Goal: Transaction & Acquisition: Purchase product/service

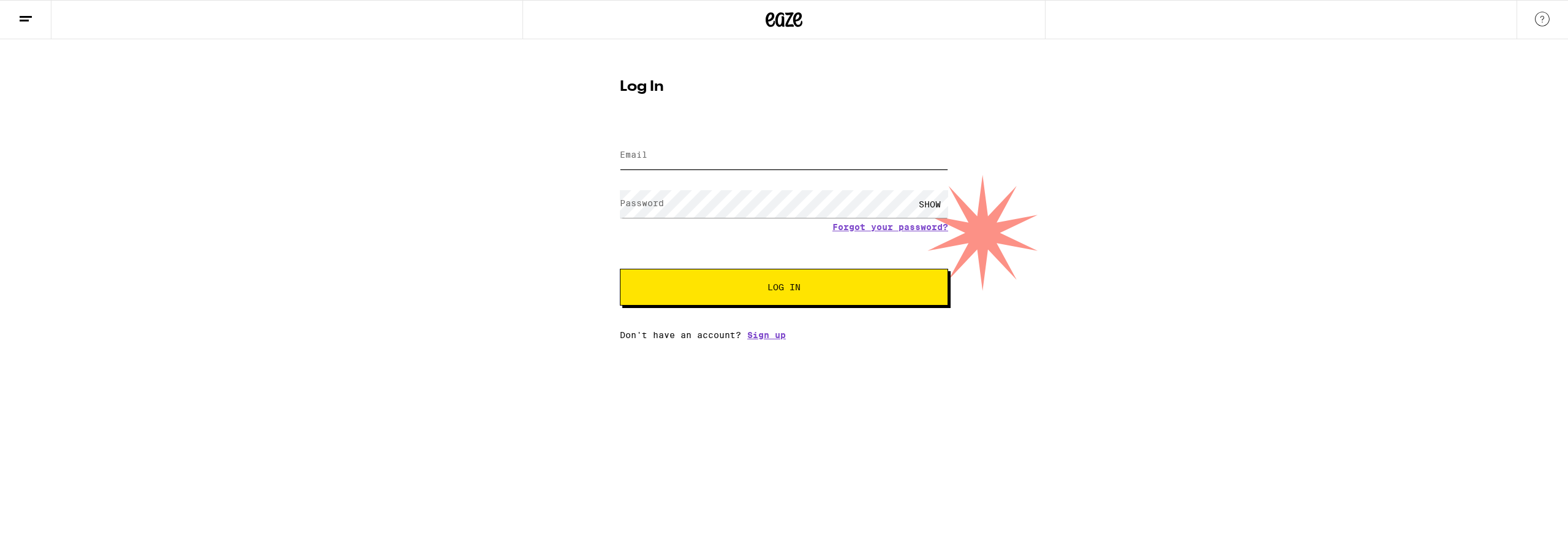
click at [720, 155] on input "Email" at bounding box center [784, 155] width 328 height 27
type input "[EMAIL_ADDRESS][DOMAIN_NAME]"
click at [620, 269] on button "Log In" at bounding box center [784, 287] width 328 height 37
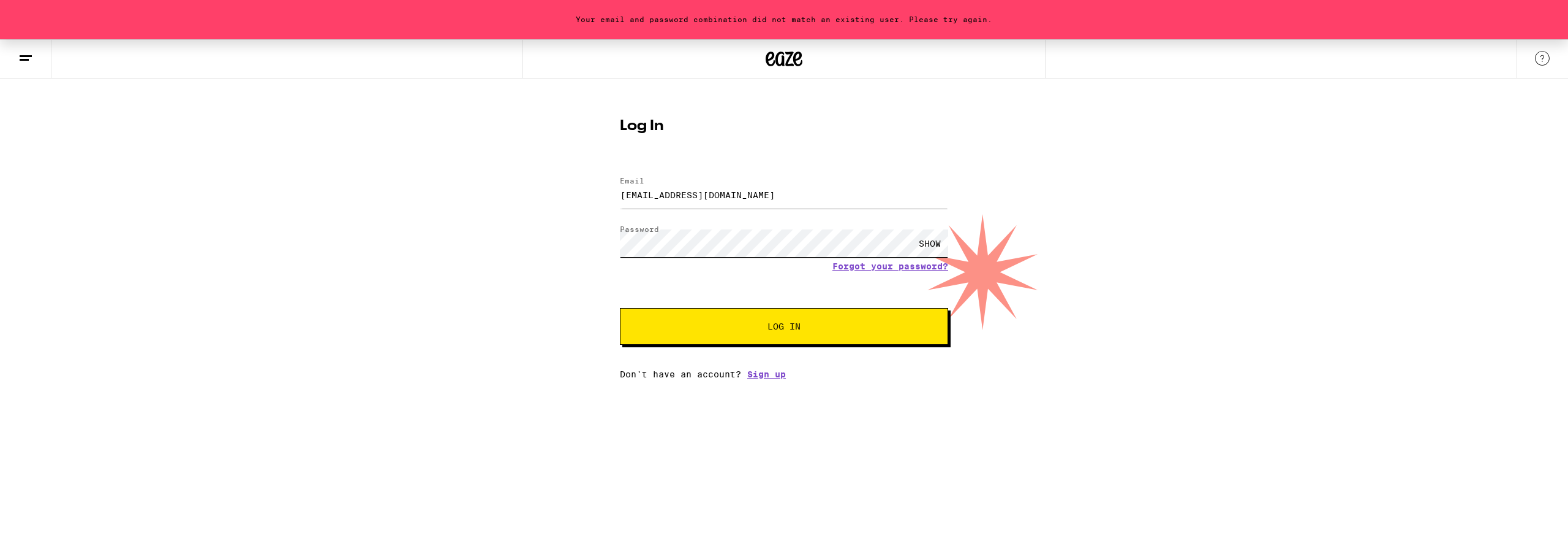
click at [246, 229] on div "Your email and password combination did not match an existing user. Please try …" at bounding box center [784, 209] width 1568 height 339
click at [620, 308] on button "Log In" at bounding box center [784, 327] width 328 height 37
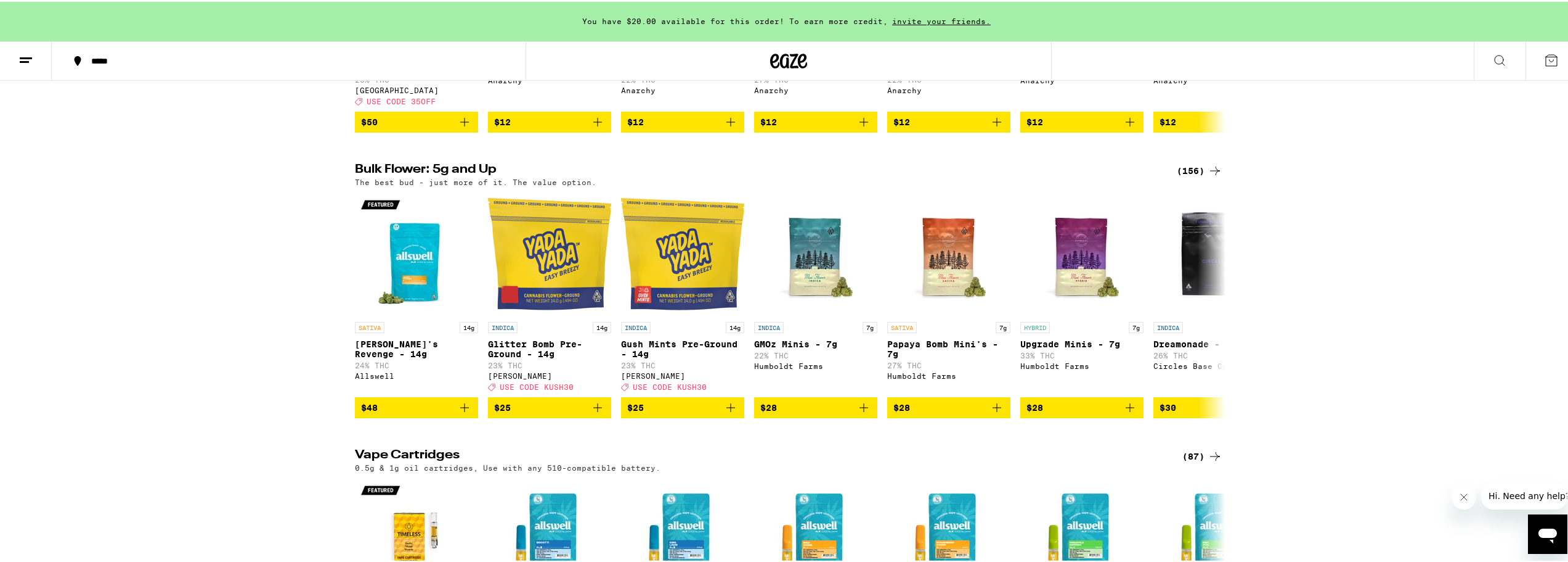
scroll to position [1849, 0]
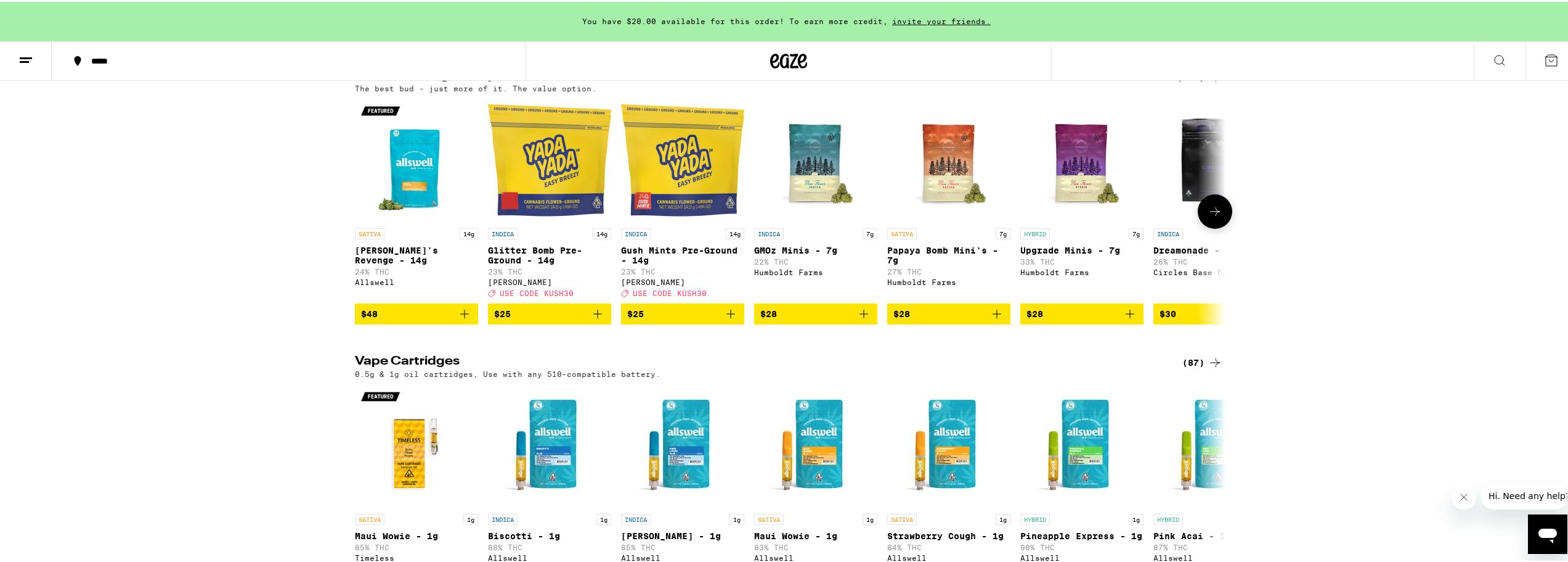
click at [529, 319] on span "$25" at bounding box center [549, 312] width 111 height 15
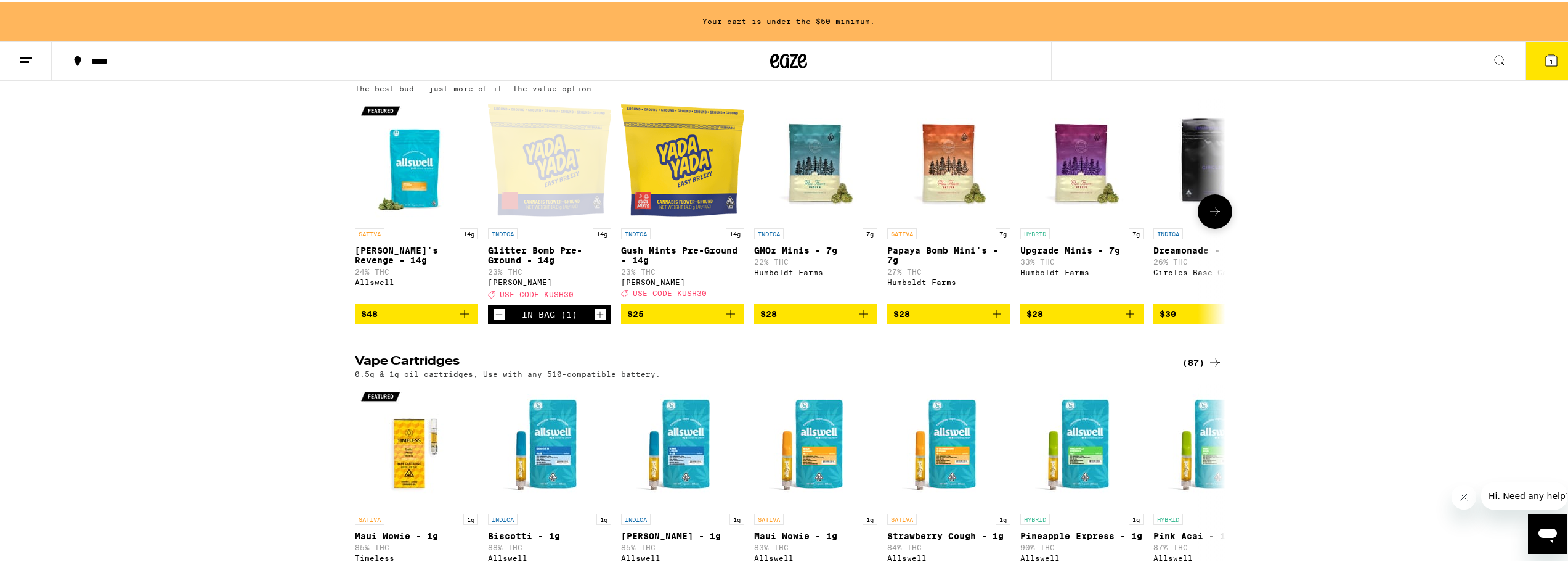
click at [387, 319] on span "$48" at bounding box center [416, 312] width 111 height 15
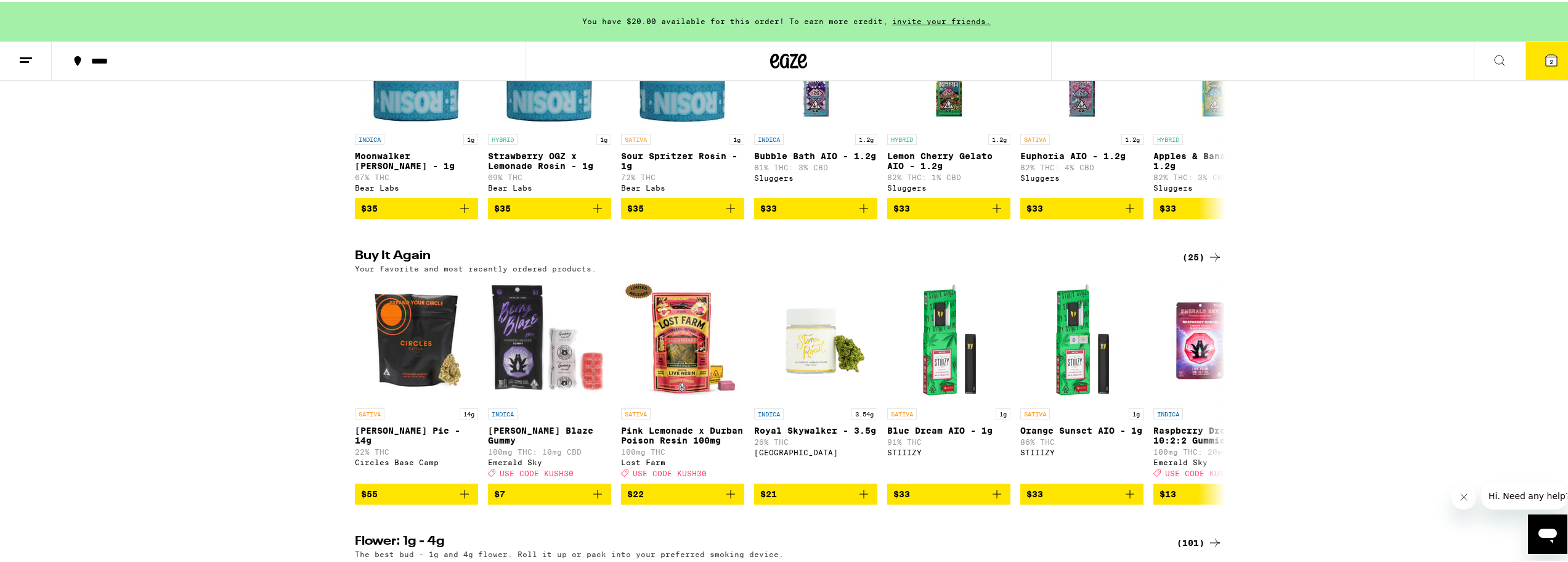
scroll to position [1232, 0]
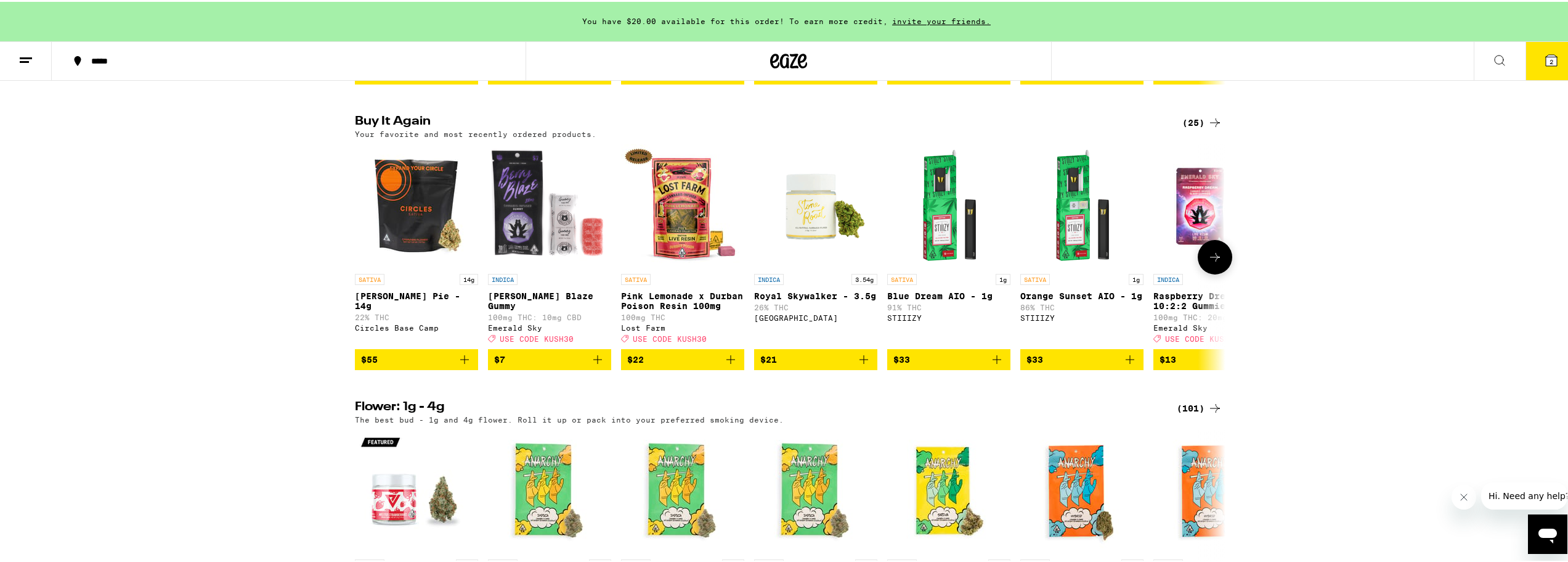
click at [678, 365] on span "$22" at bounding box center [682, 357] width 111 height 15
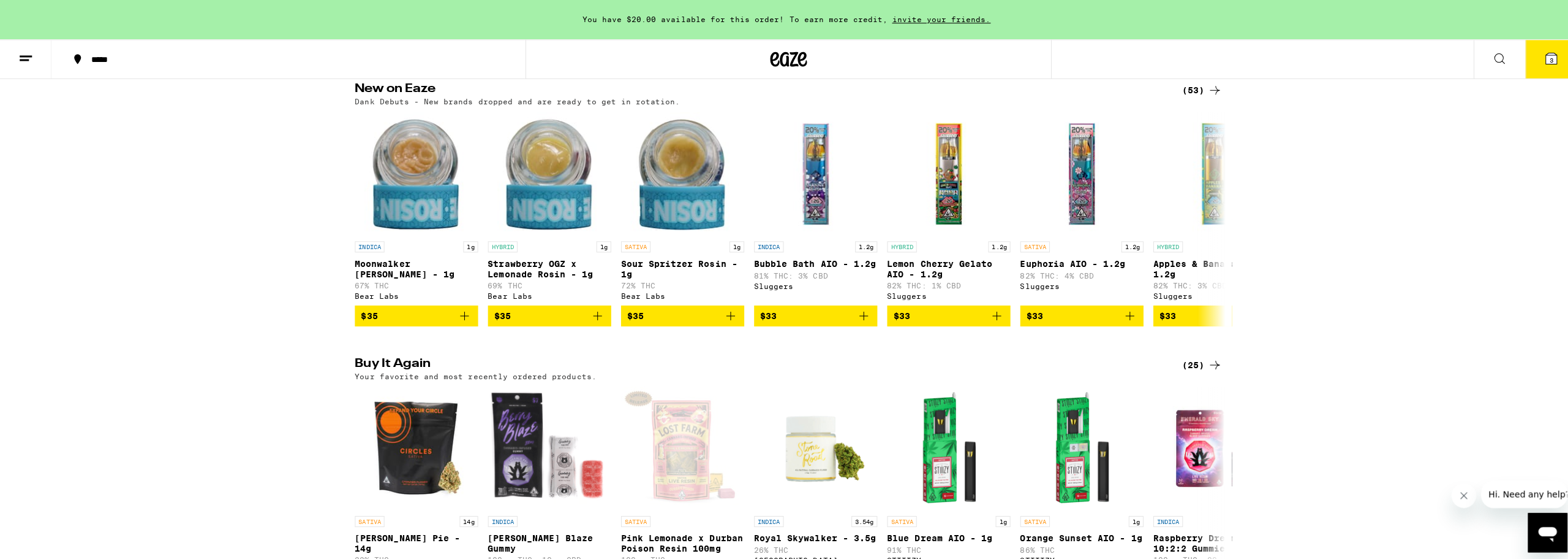
scroll to position [920, 0]
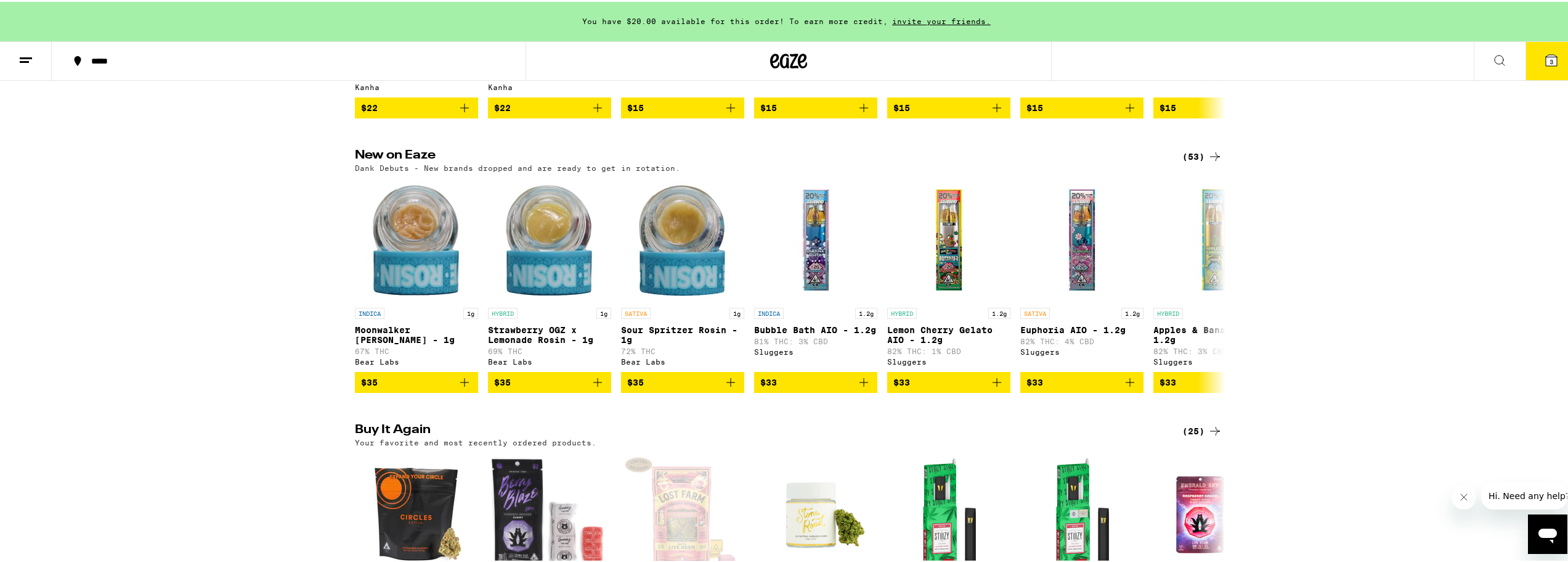
click at [1546, 55] on icon at bounding box center [1551, 58] width 11 height 11
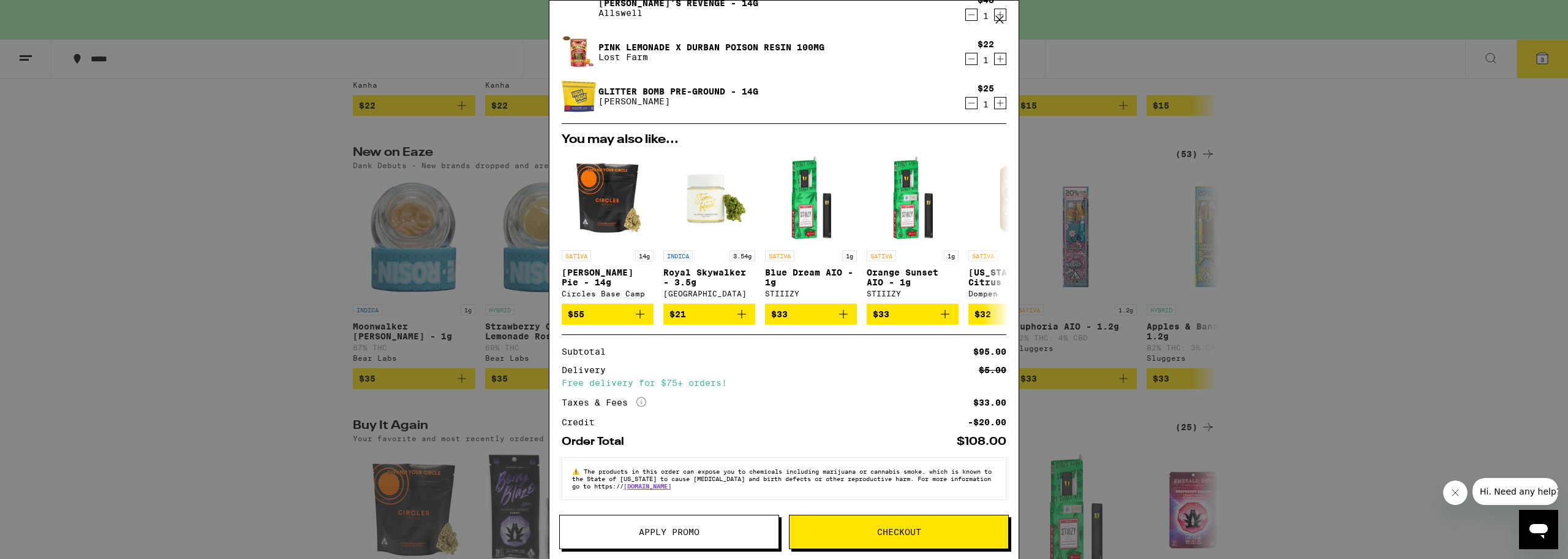
scroll to position [99, 0]
click at [923, 531] on span "Checkout" at bounding box center [899, 532] width 219 height 9
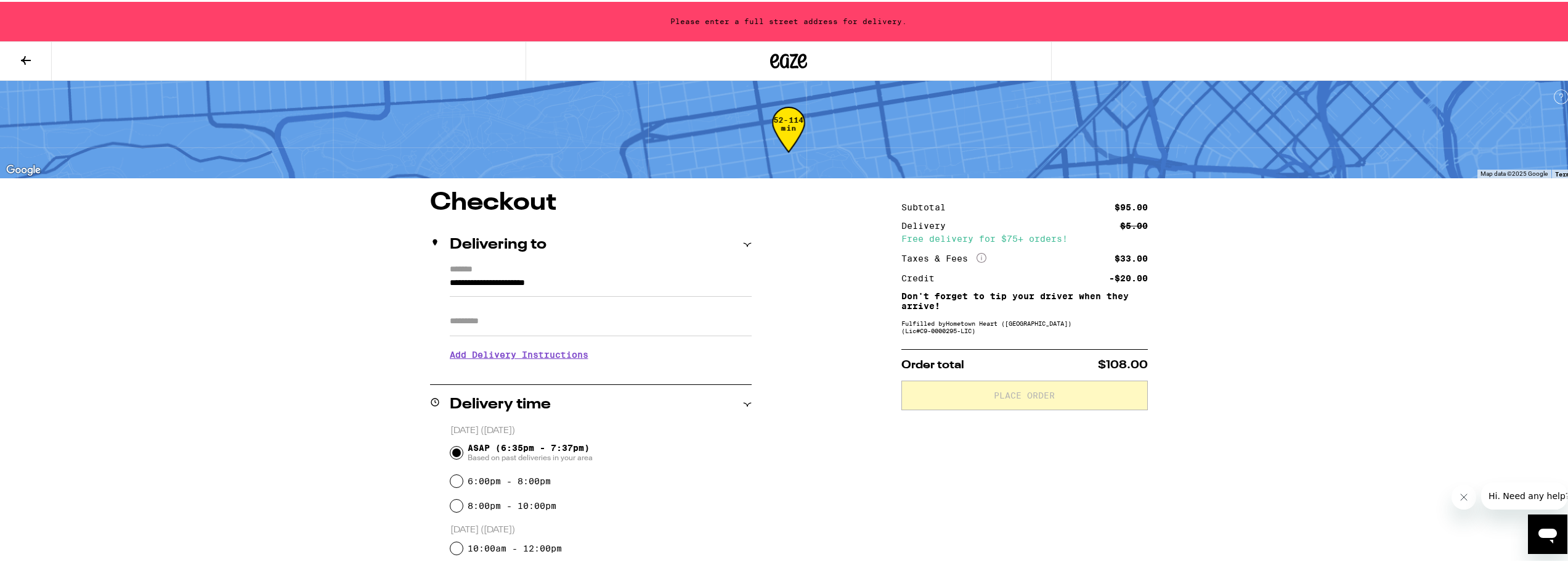
click at [625, 275] on input "**********" at bounding box center [600, 284] width 302 height 21
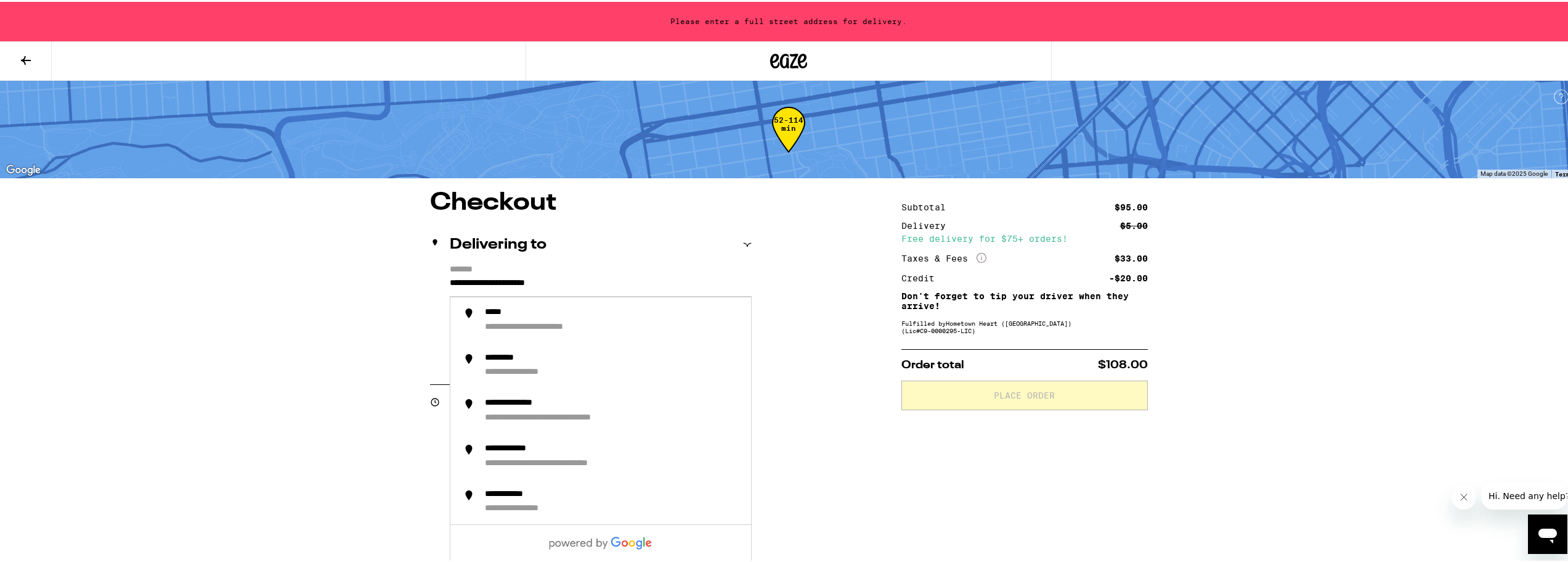
click at [257, 387] on div "**********" at bounding box center [788, 463] width 1577 height 927
drag, startPoint x: 604, startPoint y: 288, endPoint x: 137, endPoint y: 294, distance: 467.0
click at [137, 294] on div "**********" at bounding box center [788, 463] width 1577 height 927
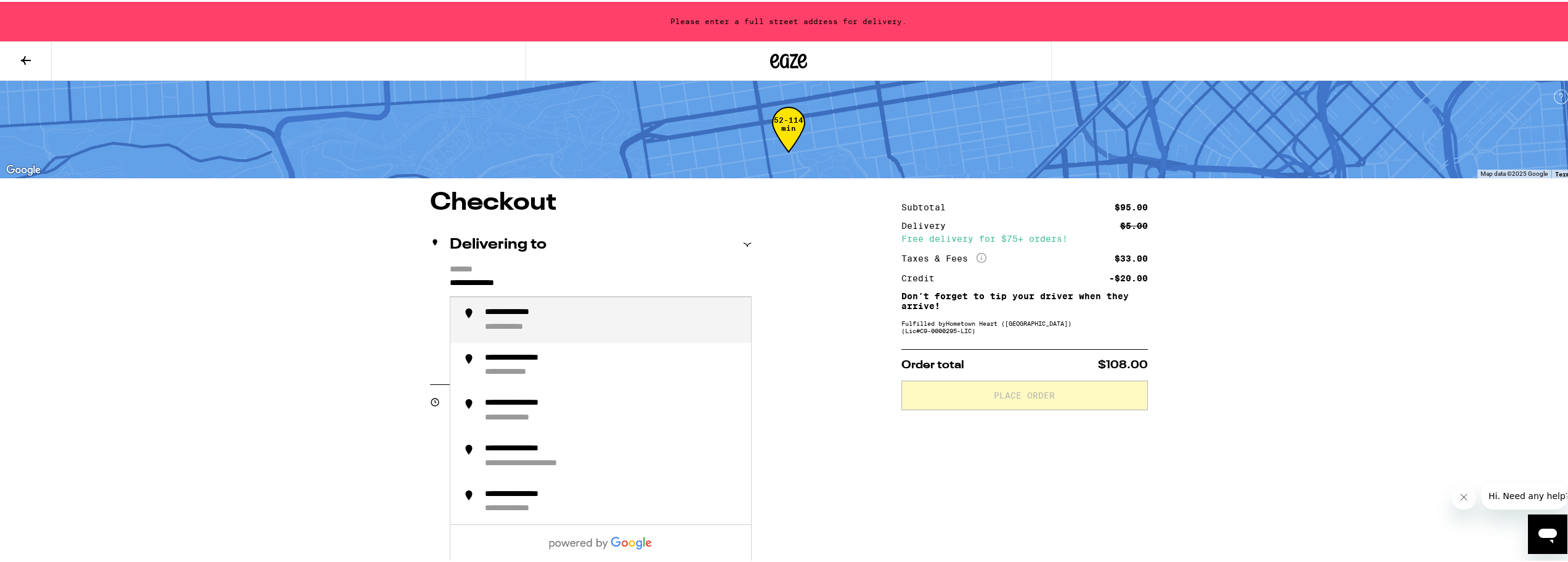
click at [570, 323] on div "**********" at bounding box center [613, 317] width 256 height 26
type input "**********"
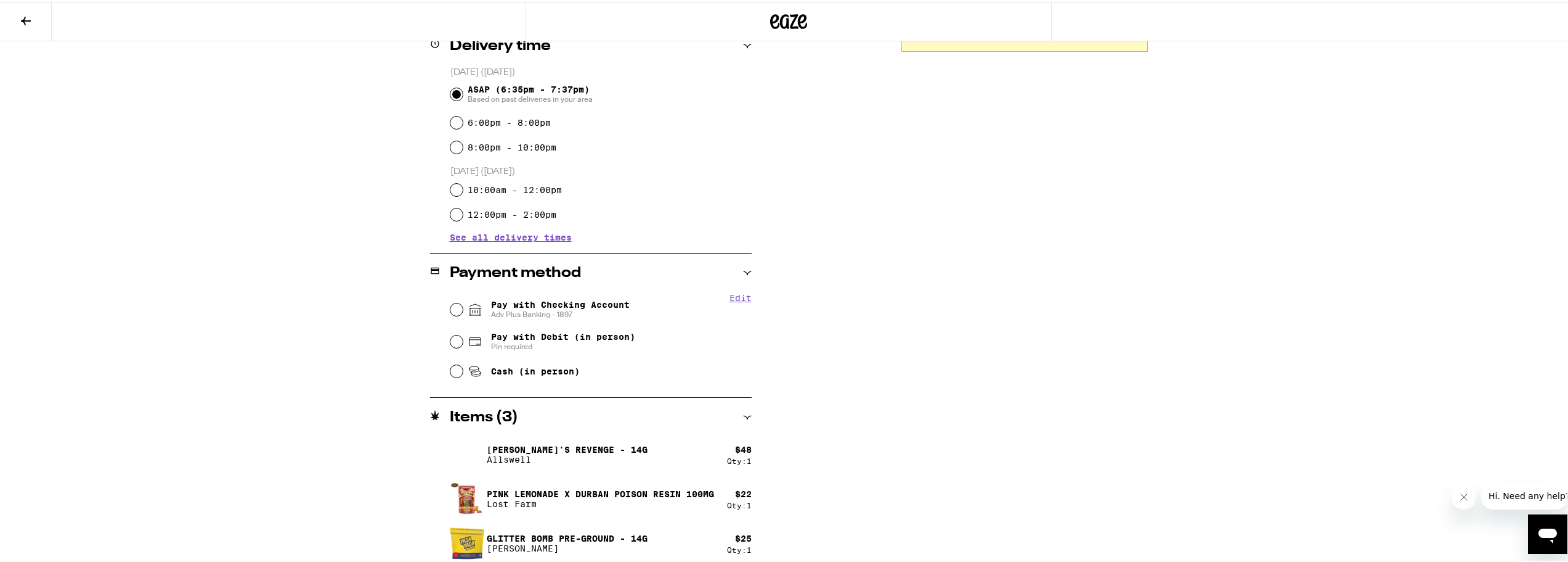
scroll to position [326, 0]
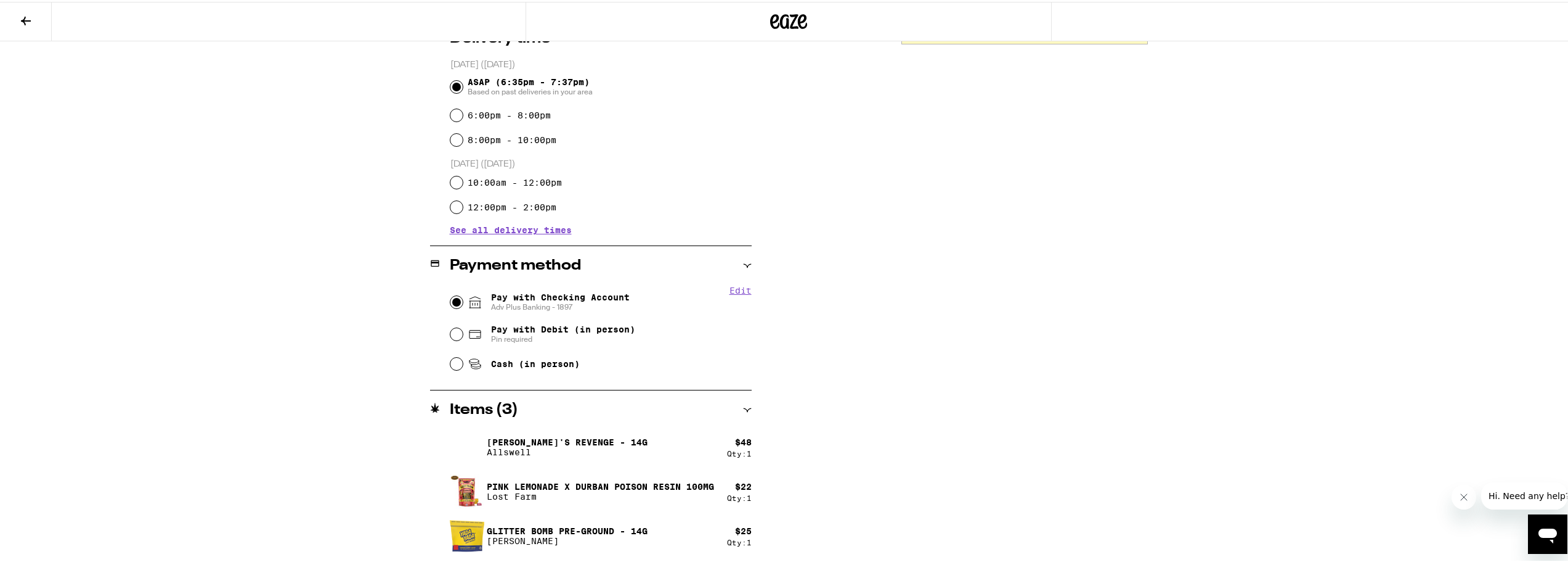
click at [453, 303] on input "Pay with Checking Account Adv Plus Banking - 1897" at bounding box center [456, 300] width 13 height 13
radio input "true"
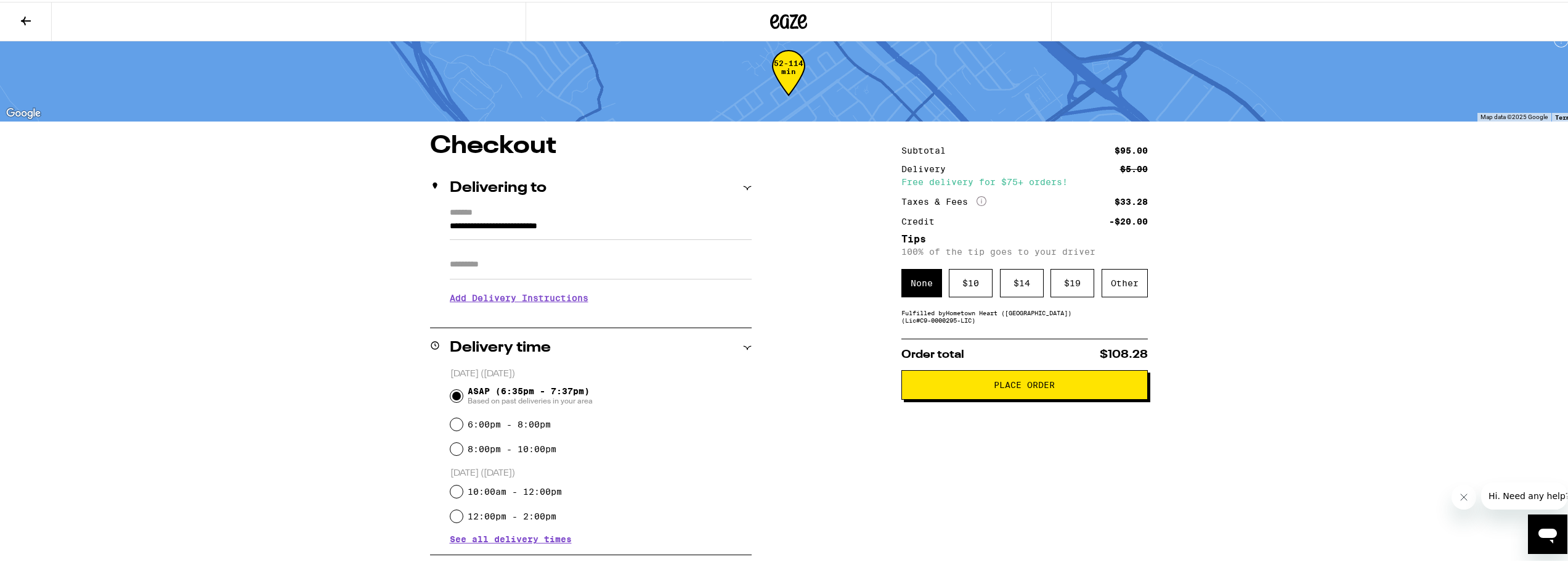
scroll to position [0, 0]
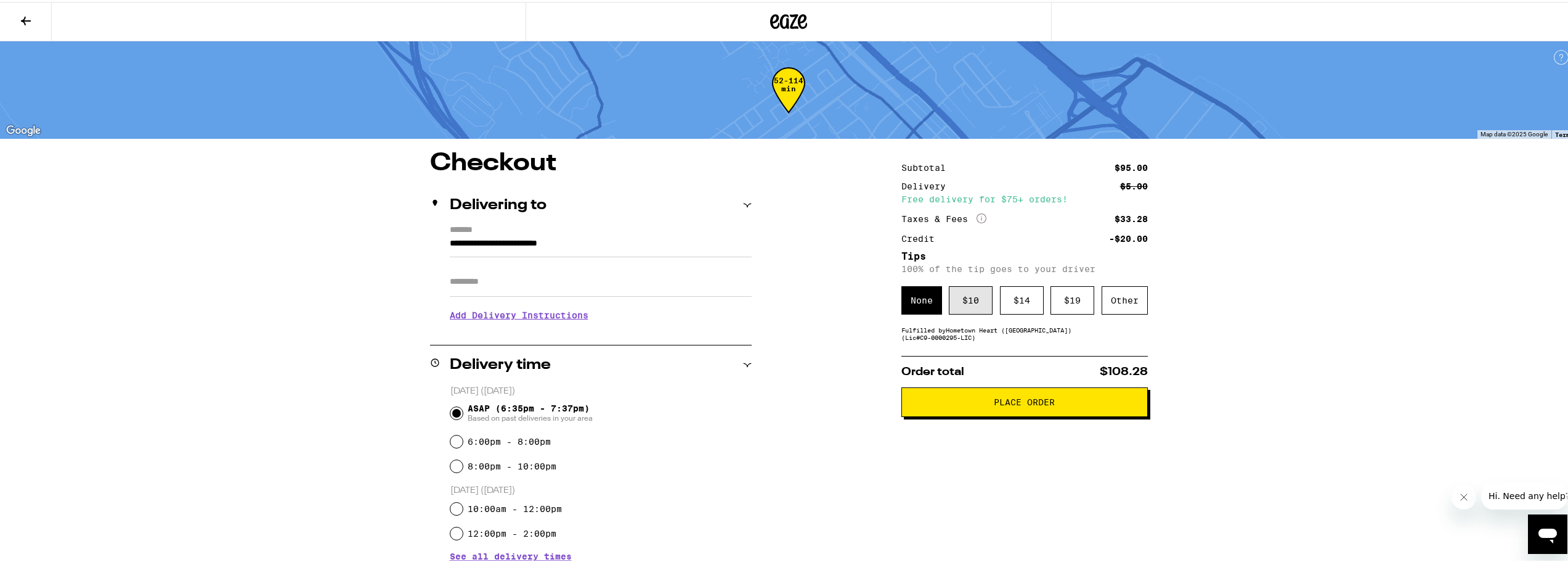
click at [968, 299] on div "$ 10" at bounding box center [971, 298] width 43 height 29
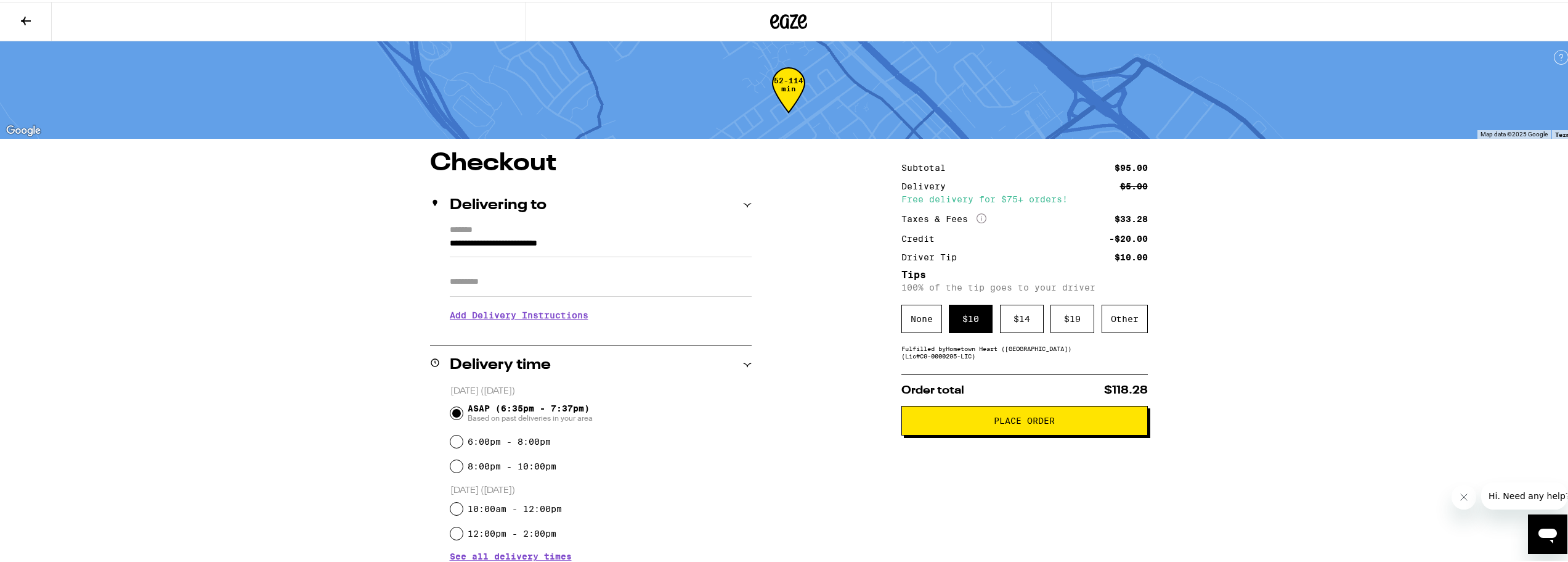
click at [1031, 423] on span "Place Order" at bounding box center [1024, 418] width 61 height 9
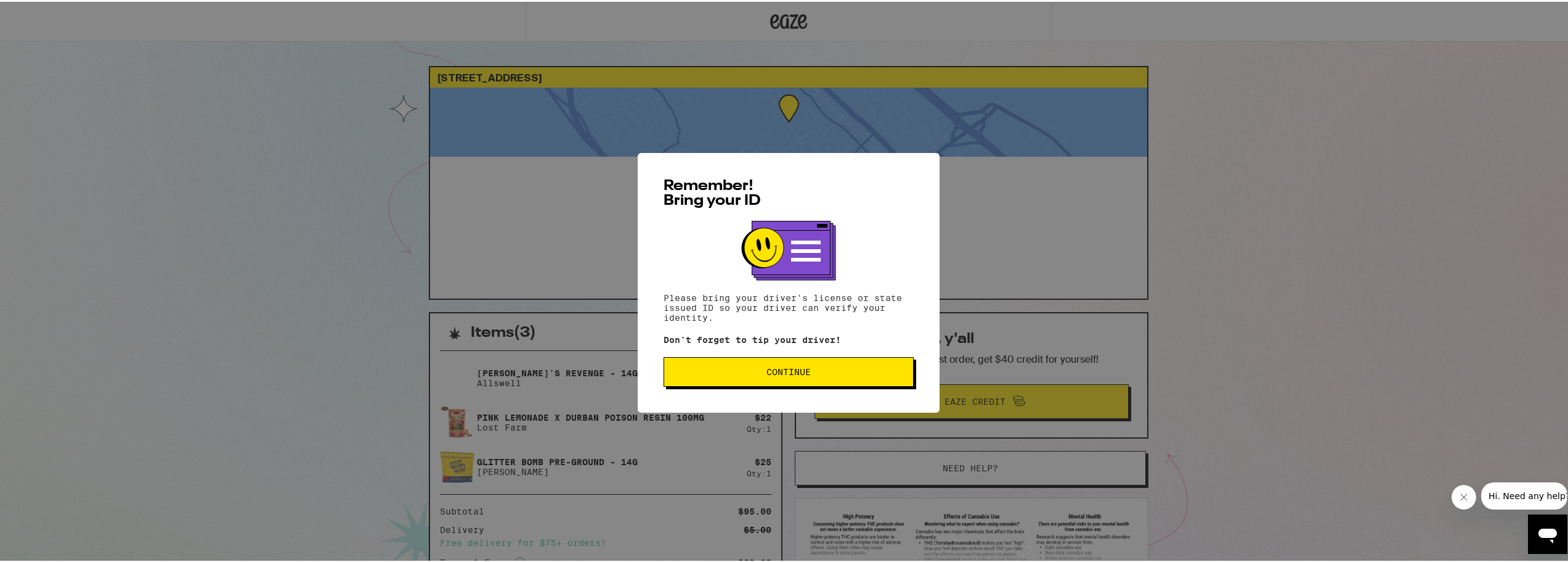
click at [823, 382] on button "Continue" at bounding box center [788, 370] width 250 height 30
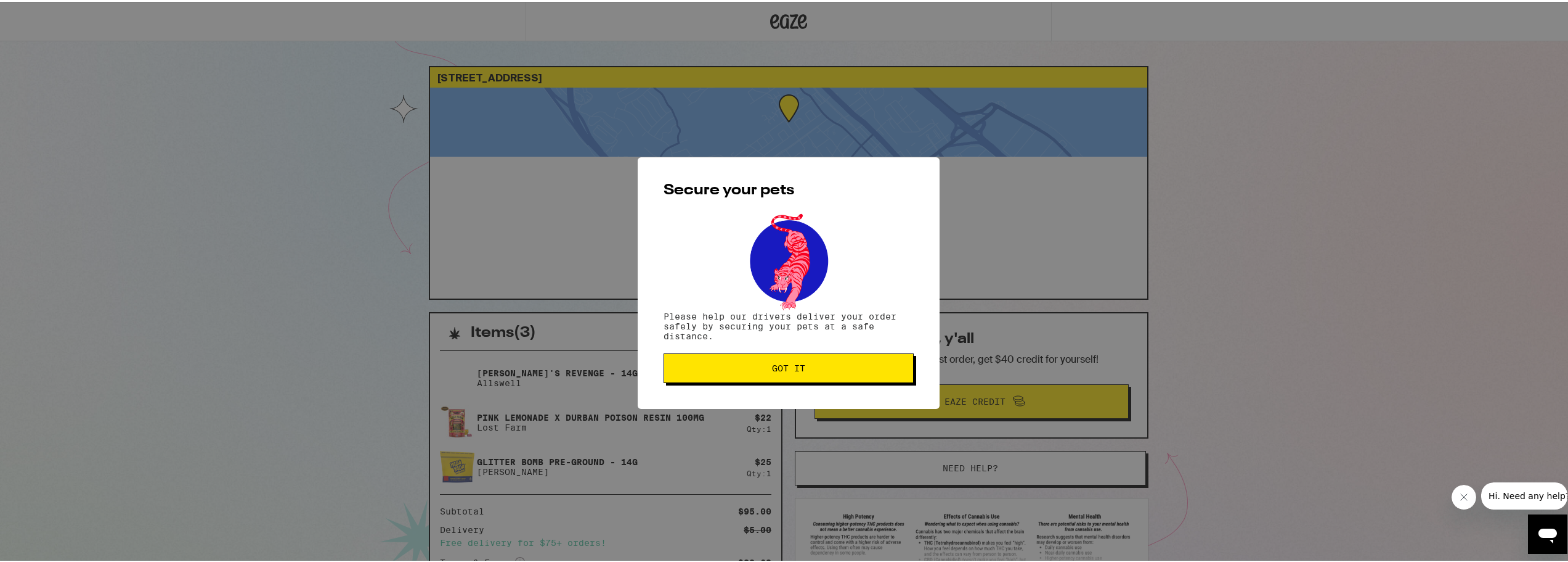
click at [738, 369] on span "Got it" at bounding box center [788, 366] width 230 height 9
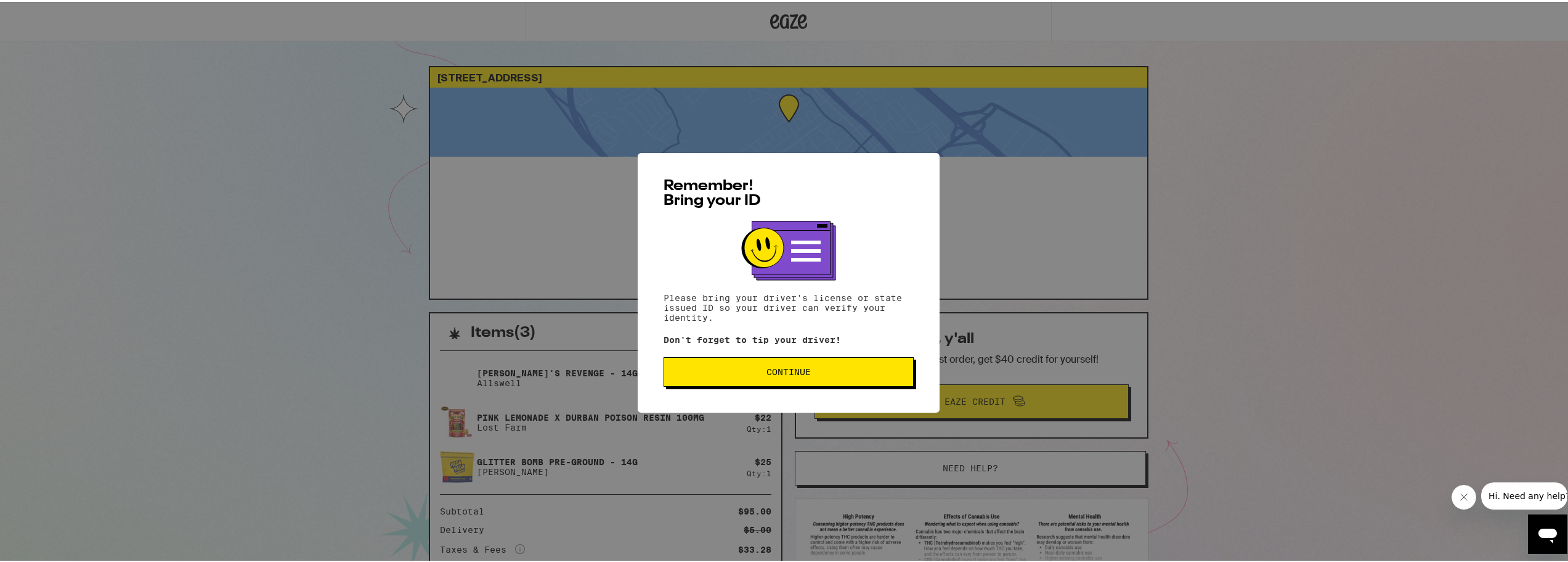
click at [755, 363] on button "Continue" at bounding box center [788, 370] width 250 height 30
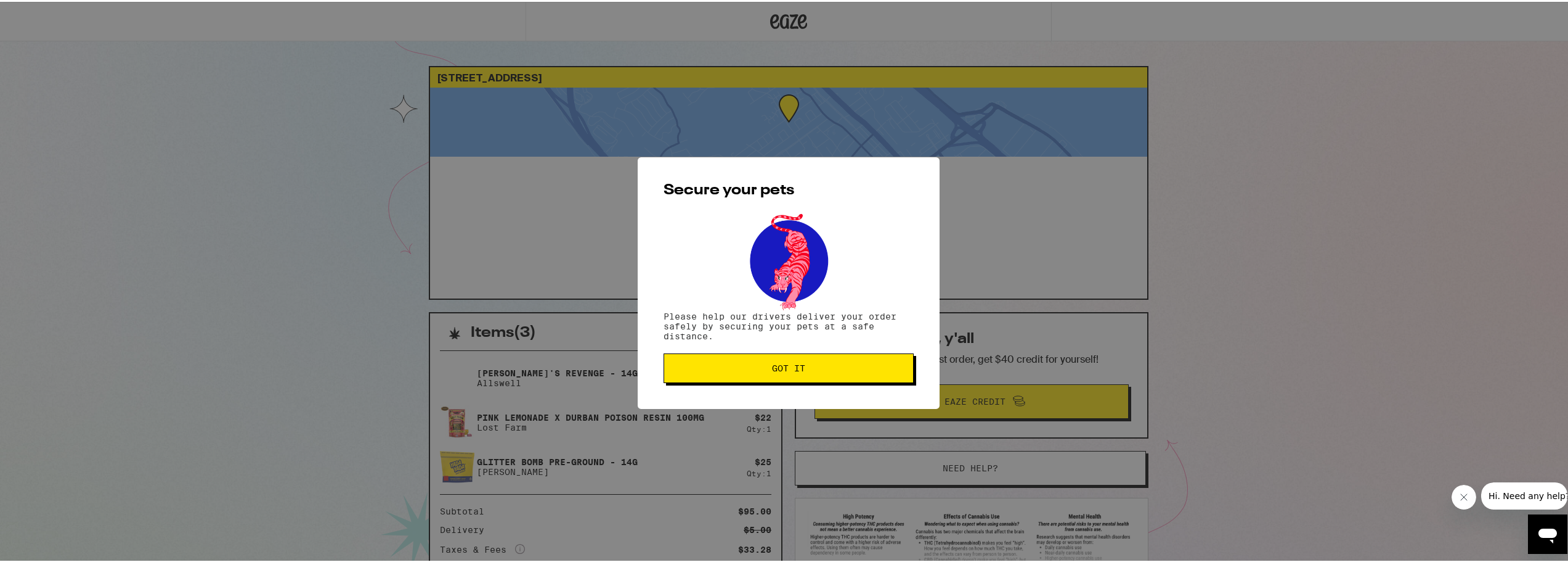
click at [784, 368] on span "Got it" at bounding box center [788, 366] width 34 height 9
